Goal: Find specific page/section: Find specific page/section

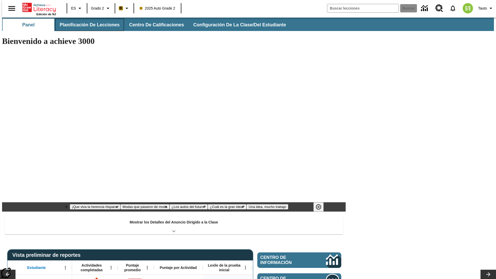
click at [87, 25] on span "Planificación de lecciones" at bounding box center [90, 25] width 60 height 6
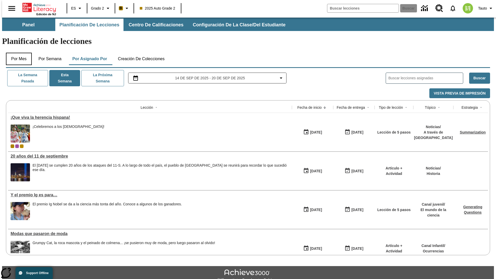
click at [17, 53] on button "Por mes" at bounding box center [19, 59] width 26 height 12
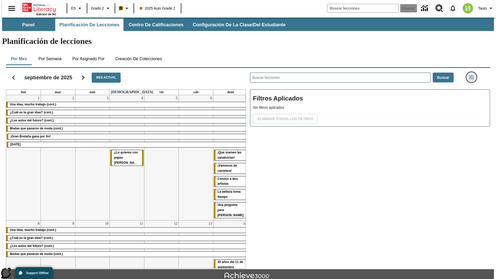
click at [473, 75] on icon "Menú lateral de filtros" at bounding box center [471, 77] width 5 height 5
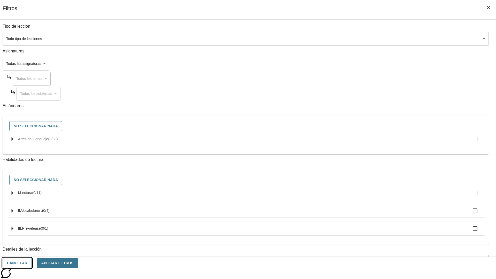
click at [32, 263] on button "Cancelar" at bounding box center [17, 263] width 29 height 10
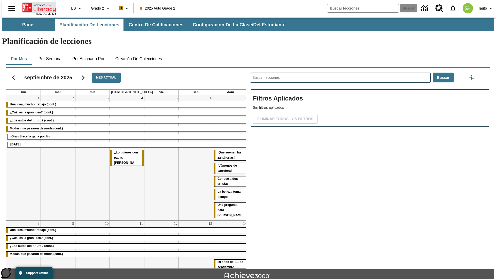
click at [37, 7] on icon "Portada" at bounding box center [39, 7] width 34 height 10
